Goal: Task Accomplishment & Management: Complete application form

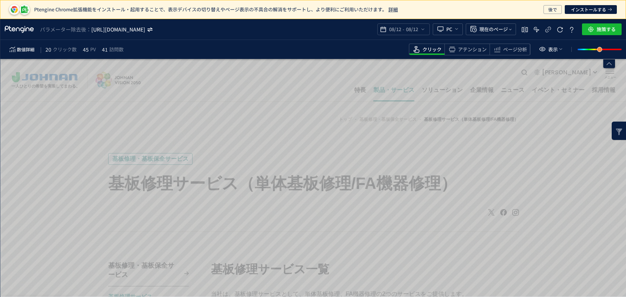
click at [146, 29] on icon "https://www.johnan.com/repairs/repairs-service/*" at bounding box center [118, 29] width 55 height 7
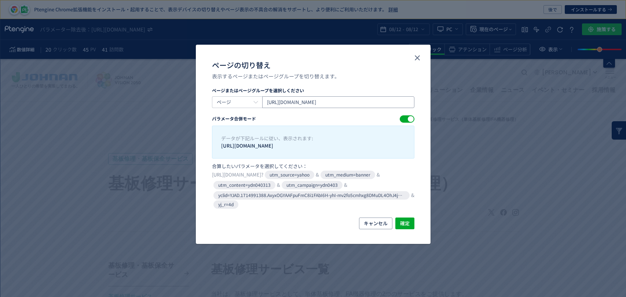
click at [335, 106] on input "https://www.johnan.com/repairs/repairs-service/?utm_source=yahoo&utm_medium=ban…" at bounding box center [338, 102] width 152 height 12
drag, startPoint x: 273, startPoint y: 102, endPoint x: 480, endPoint y: 95, distance: 206.8
click at [480, 95] on div "ページの切り替え 表示するページまたはページグループを切り替えます。 ページまたはページグループを選択しください ページ https://www.johnan…" at bounding box center [313, 148] width 626 height 297
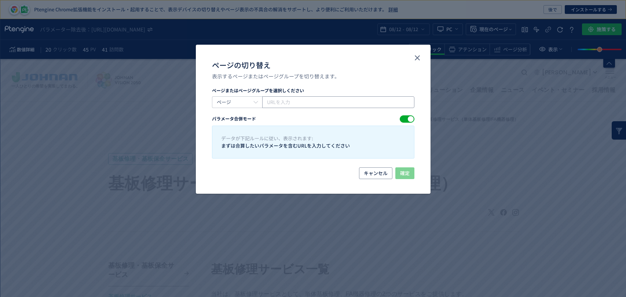
scroll to position [0, 0]
paste input "https://www.johnan.com/product/robot/deburring/"
type input "https://www.johnan.com/product/robot/deburring/"
click at [409, 171] on body "Ptengine Chrome拡張機能をインストール・起用することで、表示デバイスの切り替えやページ表示の不具合の解消をサポートし、より便利にご利用いただけま…" at bounding box center [313, 148] width 626 height 297
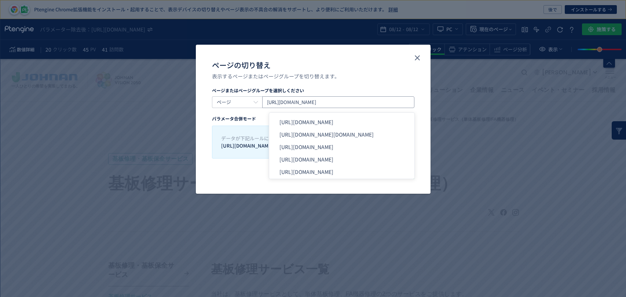
click at [399, 100] on input "https://www.johnan.com/product/robot/deburring/" at bounding box center [338, 102] width 152 height 12
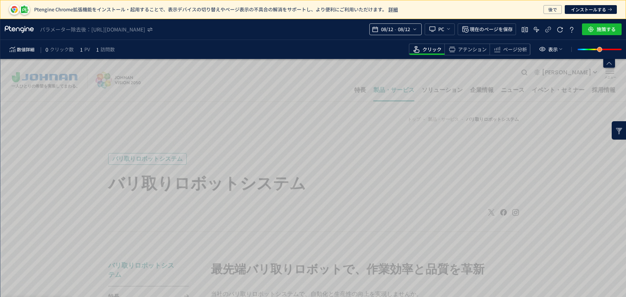
click at [412, 32] on icon "heatmap-top-bar" at bounding box center [415, 29] width 6 height 6
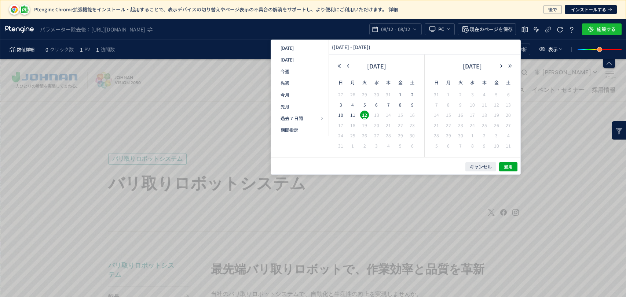
click at [364, 93] on span "29" at bounding box center [364, 94] width 9 height 9
click at [347, 65] on use "button" at bounding box center [348, 65] width 2 height 3
click at [460, 116] on span "12" at bounding box center [460, 115] width 9 height 9
click at [365, 133] on span "29" at bounding box center [364, 135] width 9 height 9
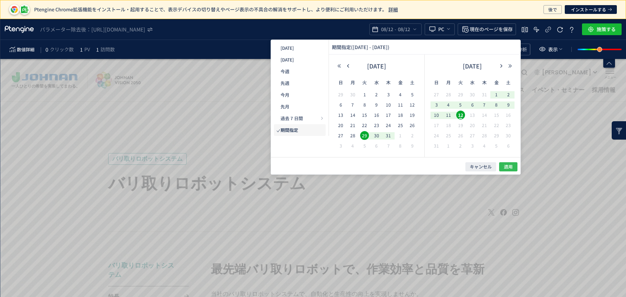
click at [507, 167] on span "適用" at bounding box center [507, 167] width 9 height 6
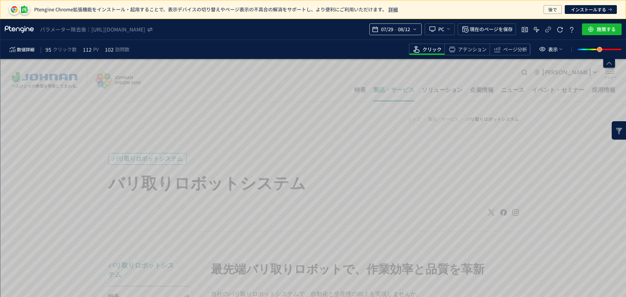
click at [413, 28] on icon "heatmap-top-bar" at bounding box center [415, 29] width 6 height 6
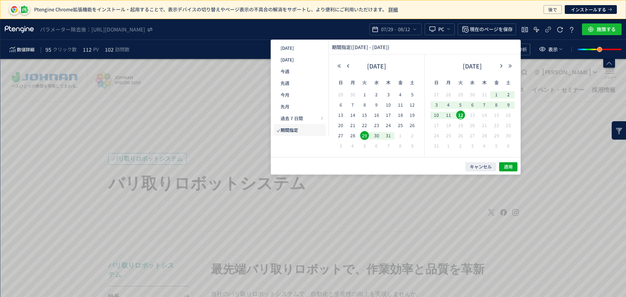
click at [361, 136] on span "29" at bounding box center [364, 135] width 9 height 9
click at [449, 116] on span "11" at bounding box center [448, 115] width 9 height 9
click at [501, 165] on button "適用" at bounding box center [508, 166] width 18 height 9
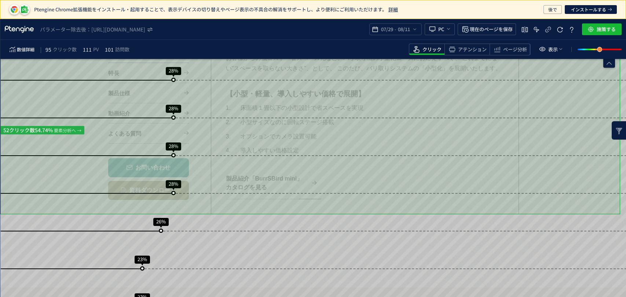
scroll to position [1099, 0]
